Goal: Use online tool/utility: Utilize a website feature to perform a specific function

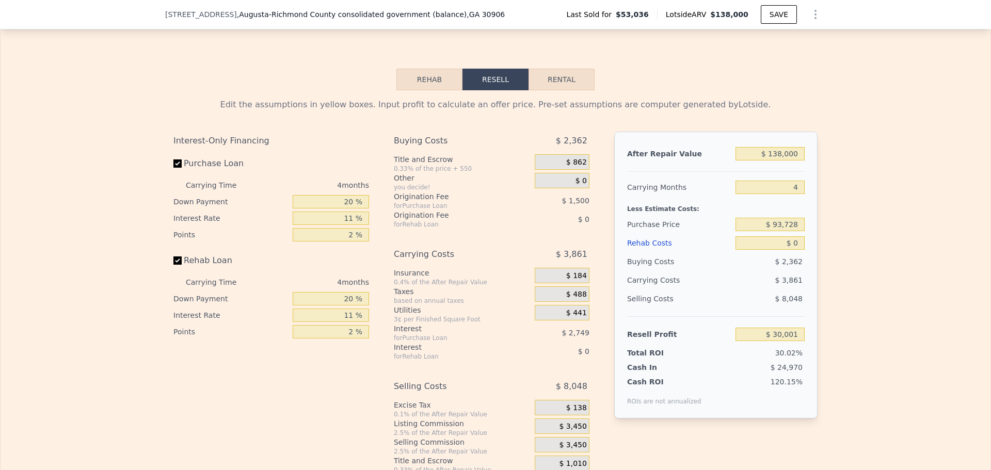
scroll to position [1441, 0]
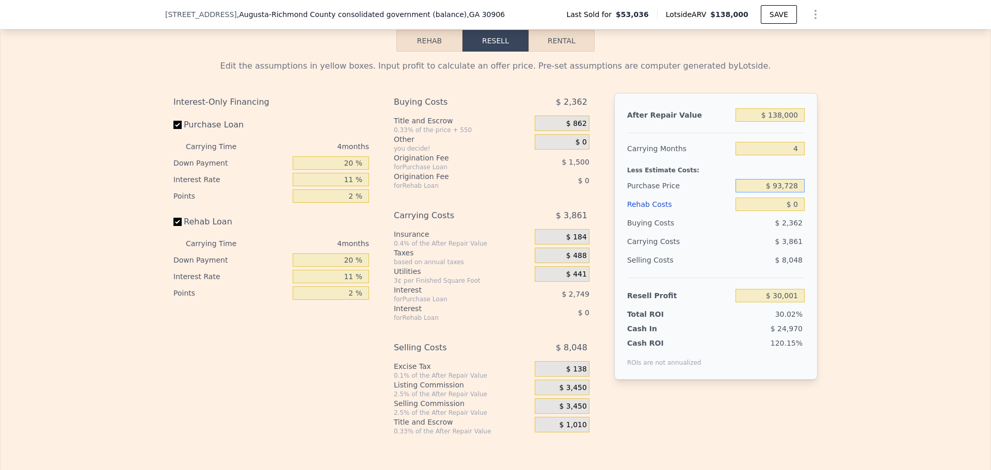
click at [788, 191] on input "$ 93,728" at bounding box center [769, 185] width 69 height 13
type input "$ 68,000"
click at [796, 211] on input "$ 0" at bounding box center [769, 204] width 69 height 13
type input "$ 56,979"
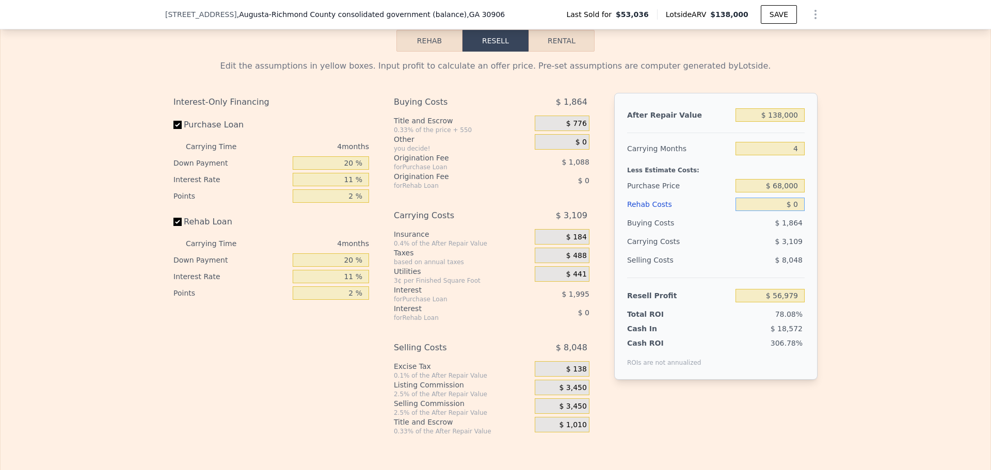
type input "$ 02"
type input "$ 56,977"
type input "$ 020"
type input "$ 56,959"
type input "$ 0200"
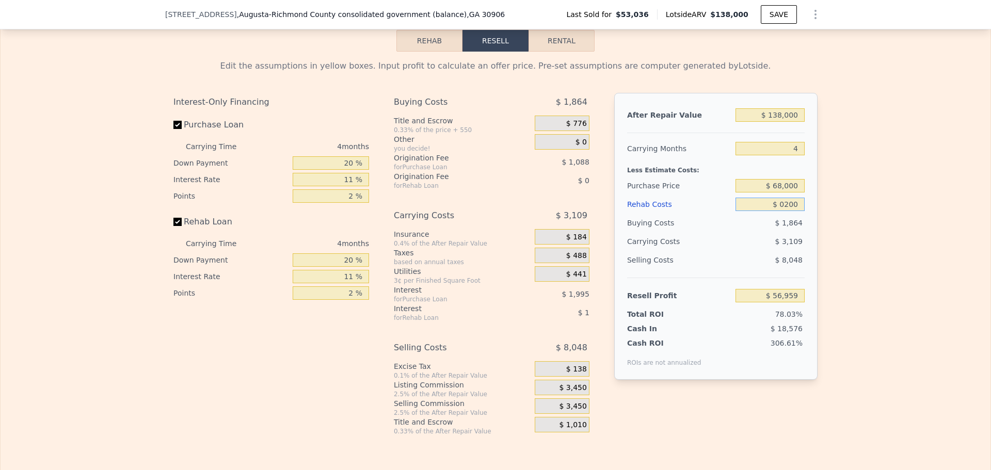
type input "$ 56,772"
type input "$ 02,000"
type input "$ 54,887"
type input "$ 020,000"
type input "$ 36,071"
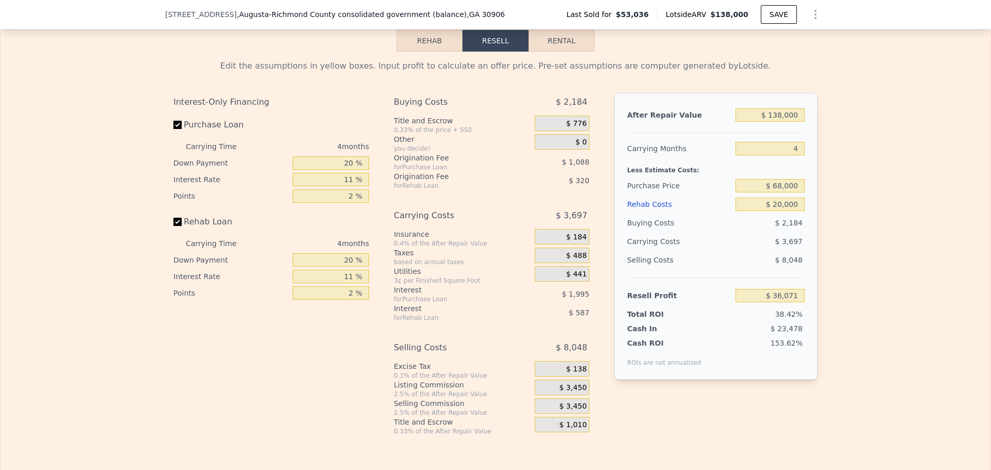
click at [803, 223] on div "After Repair Value $ 138,000 Carrying Months 4 Less Estimate Costs: Purchase Pr…" at bounding box center [715, 236] width 203 height 287
type input "$ 0"
type input "$ 30,001"
click at [786, 193] on input "$ 68,000" at bounding box center [769, 185] width 69 height 13
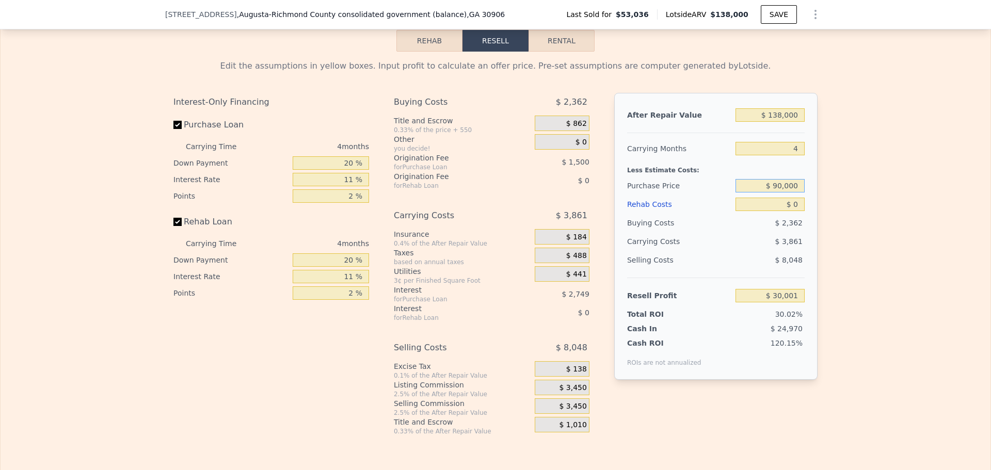
type input "$ 90,000"
click at [799, 209] on input "$ 0" at bounding box center [769, 204] width 69 height 13
type input "$ 33,909"
type input "$ 02"
type input "$ 33,907"
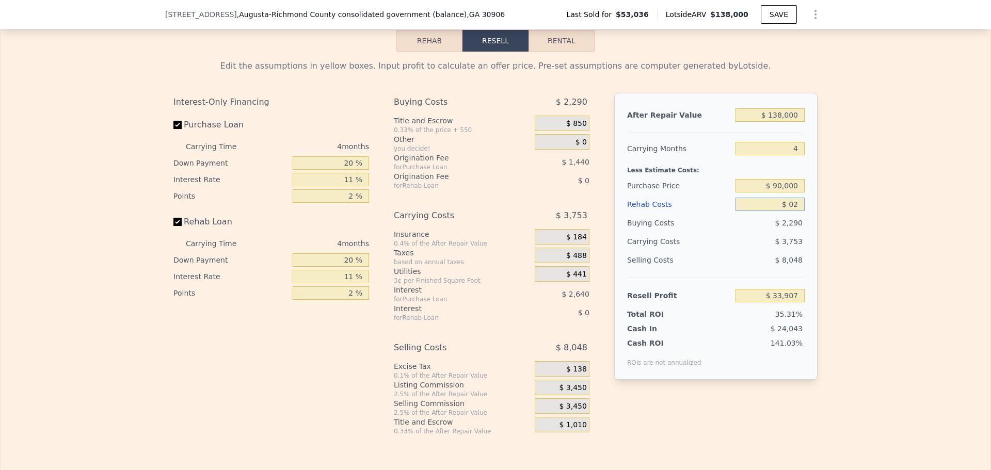
type input "$ 020"
type input "$ 33,889"
type input "$ 0200"
type input "$ 33,702"
type input "$ 020"
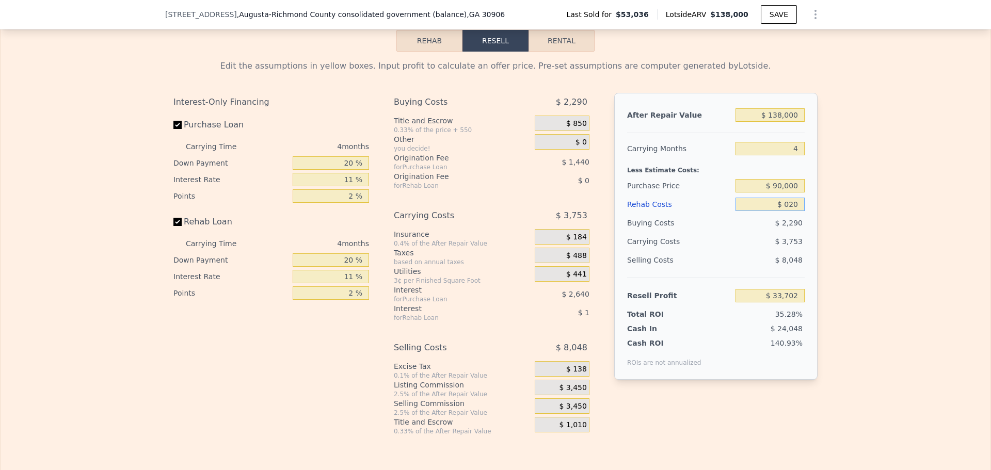
type input "$ 33,889"
type input "$ 02"
type input "$ 33,907"
type input "$ 0"
type input "$ 33,909"
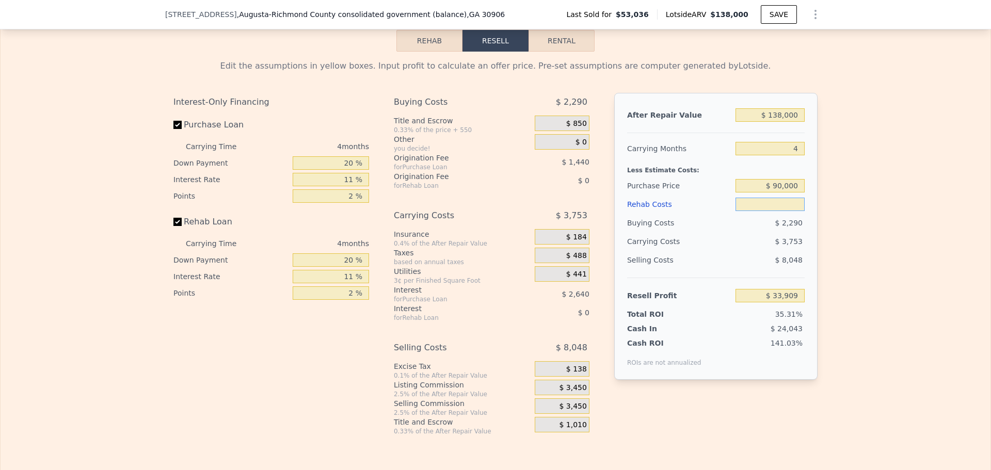
type input "$ 2"
type input "$ 33,907"
type input "$ 20"
type input "$ 33,889"
type input "$ 200"
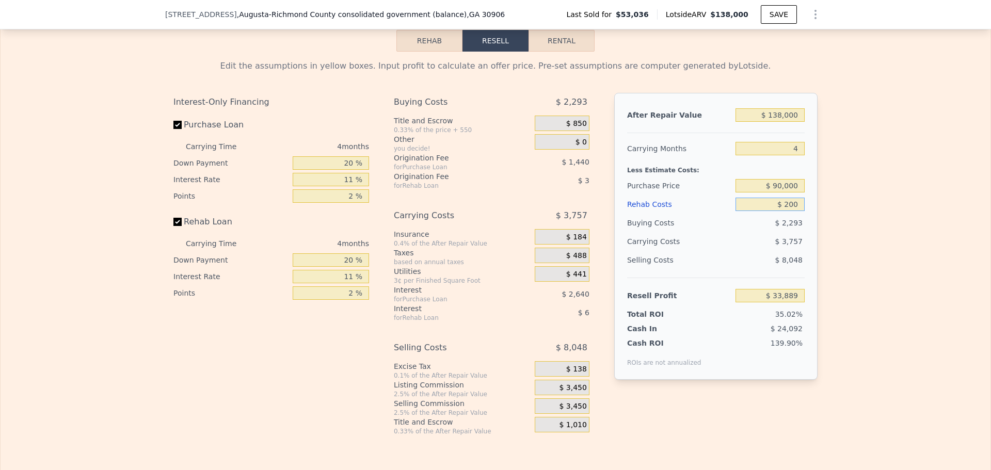
type input "$ 33,702"
type input "$ 2,000"
type input "$ 31,817"
type input "$ 20,000"
type input "$ 13,001"
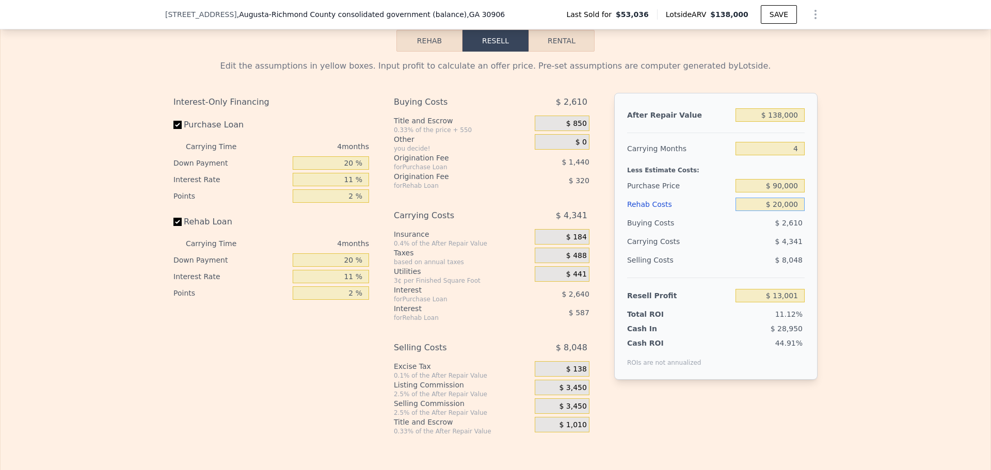
type input "$ 20,000"
click at [804, 218] on div "After Repair Value $ 138,000 Carrying Months 4 Less Estimate Costs: Purchase Pr…" at bounding box center [715, 236] width 203 height 287
